Goal: Transaction & Acquisition: Purchase product/service

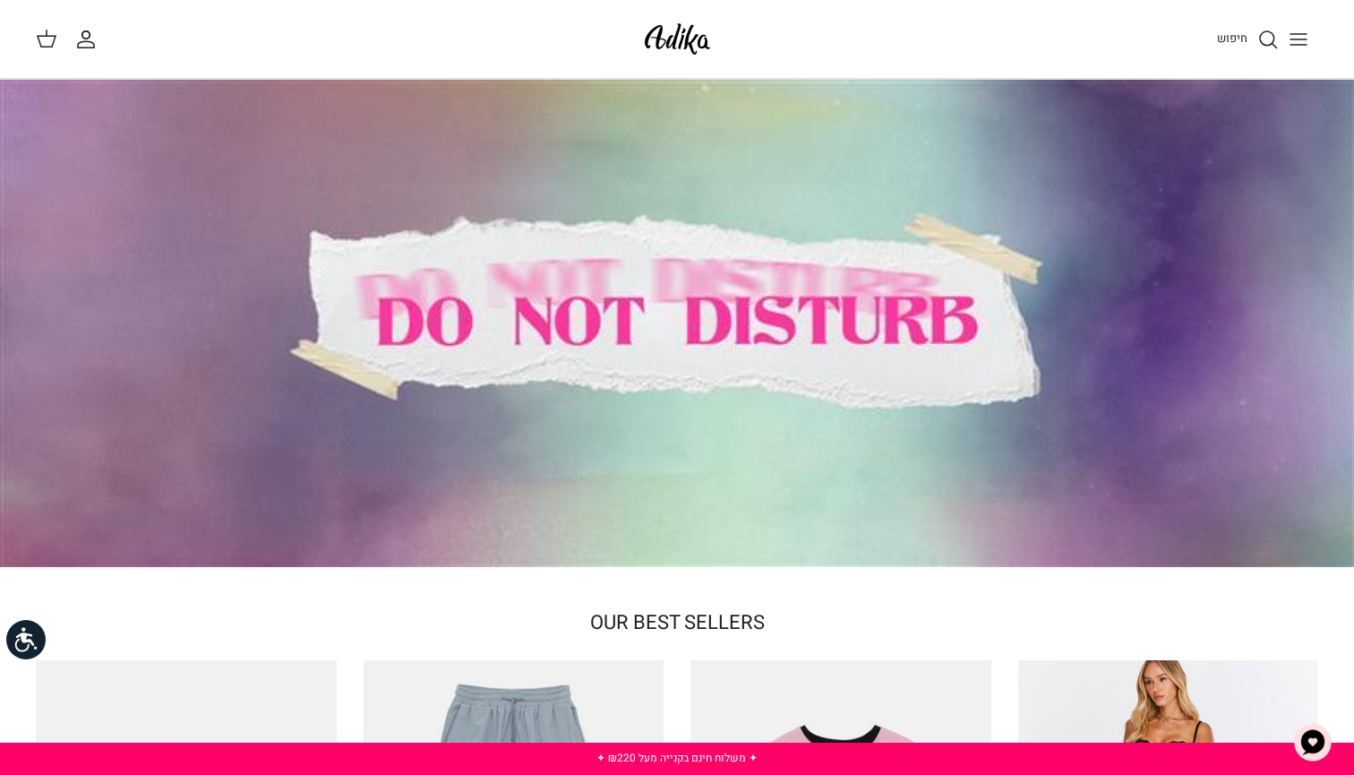
click at [98, 49] on link "החשבון שלי" at bounding box center [89, 39] width 29 height 21
click at [1258, 42] on icon "חיפוש" at bounding box center [1267, 39] width 21 height 21
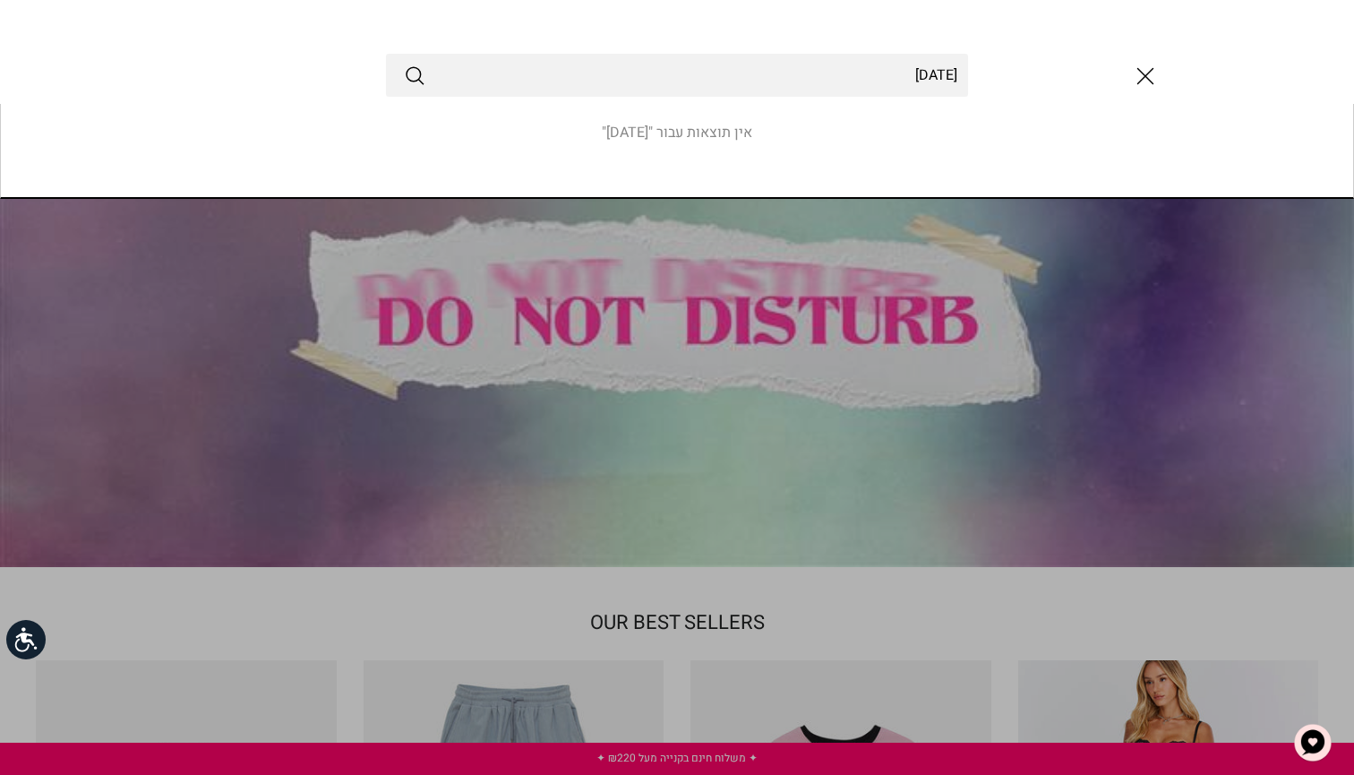
type input "halloween"
click at [415, 75] on button "Submit" at bounding box center [414, 75] width 21 height 23
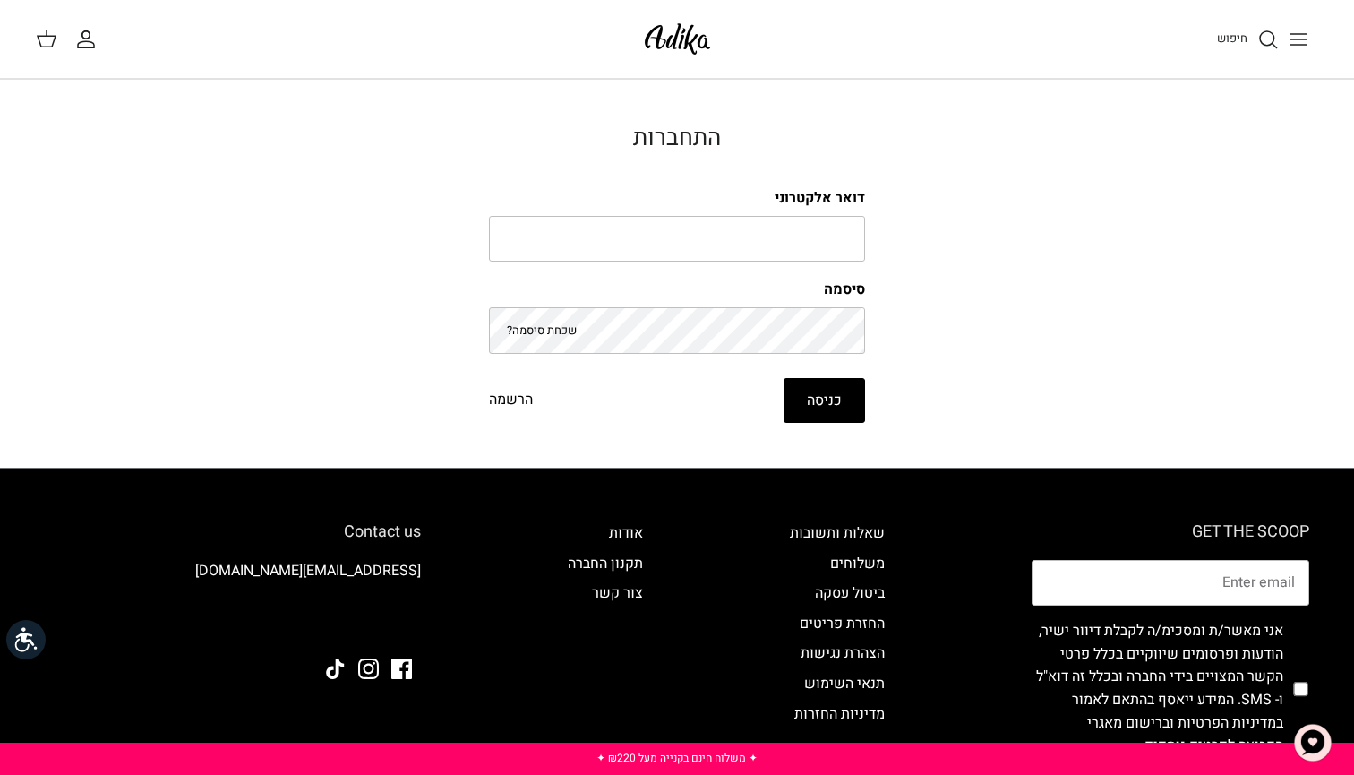
click at [1307, 41] on icon "Toggle menu" at bounding box center [1298, 39] width 21 height 21
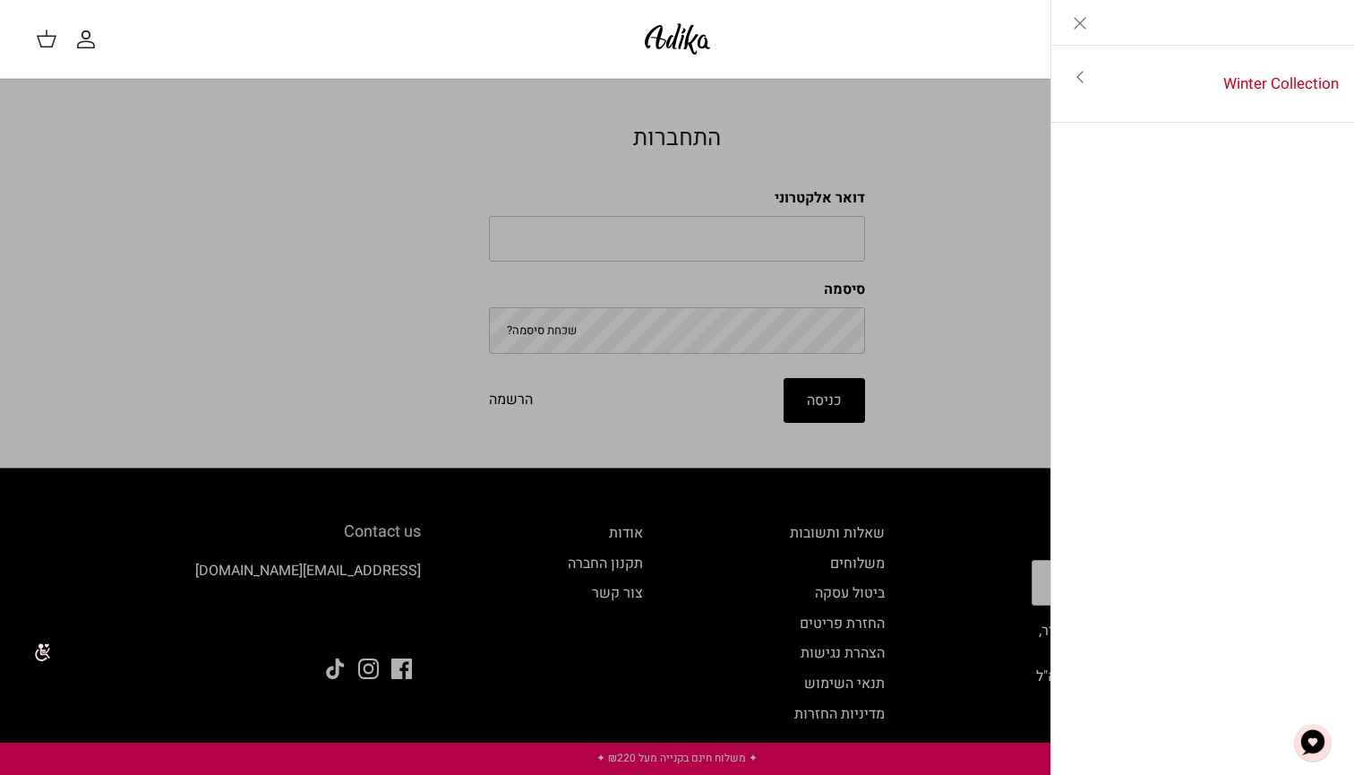
click at [1077, 81] on icon "Toggle menu" at bounding box center [1079, 76] width 21 height 21
click at [1085, 22] on icon "Close" at bounding box center [1079, 23] width 21 height 21
